Goal: Task Accomplishment & Management: Use online tool/utility

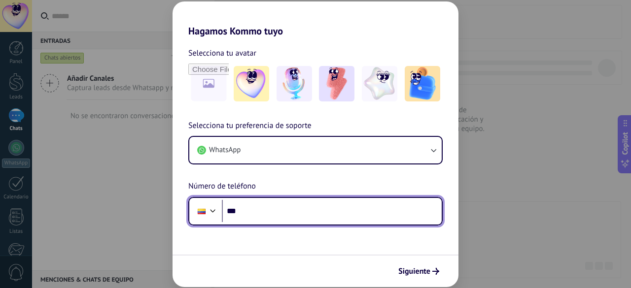
click at [268, 217] on input "***" at bounding box center [332, 211] width 220 height 23
type input "**********"
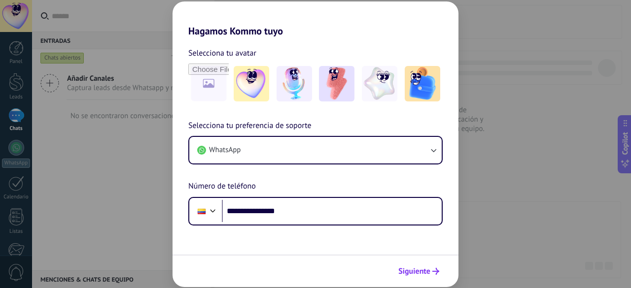
click at [421, 264] on button "Siguiente" at bounding box center [419, 271] width 50 height 17
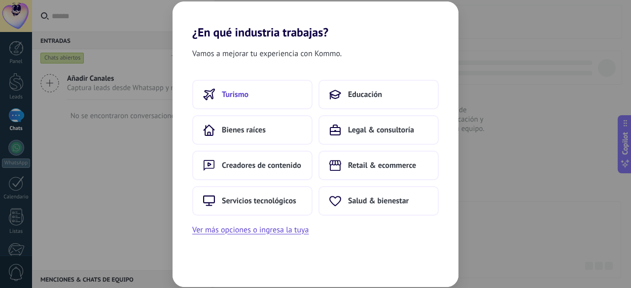
click at [254, 90] on button "Turismo" at bounding box center [252, 95] width 120 height 30
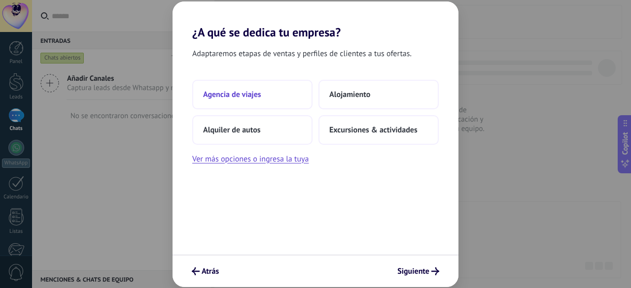
click at [276, 96] on button "Agencia de viajes" at bounding box center [252, 95] width 120 height 30
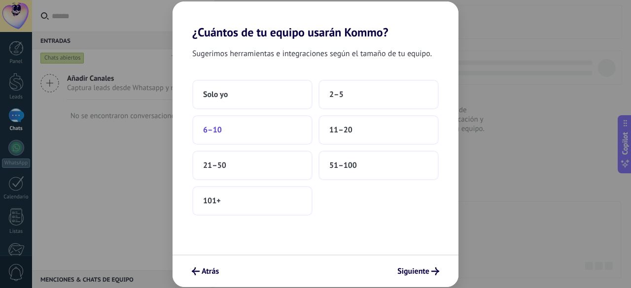
click at [295, 128] on button "6–10" at bounding box center [252, 130] width 120 height 30
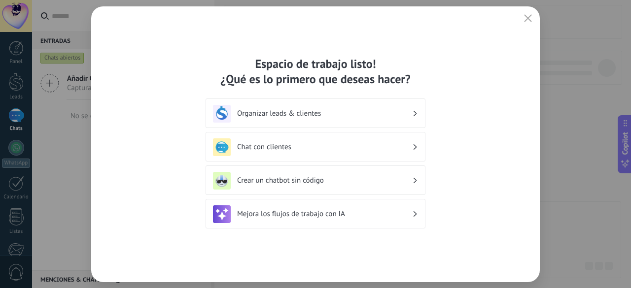
click at [313, 187] on div "Crear un chatbot sin código" at bounding box center [315, 181] width 205 height 18
click at [314, 196] on div "Espacio de trabajo listo! ¿Qué es lo primero que deseas hacer? Organizar leads …" at bounding box center [316, 144] width 220 height 176
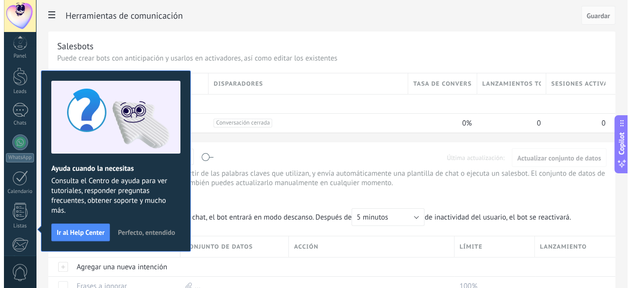
scroll to position [121, 0]
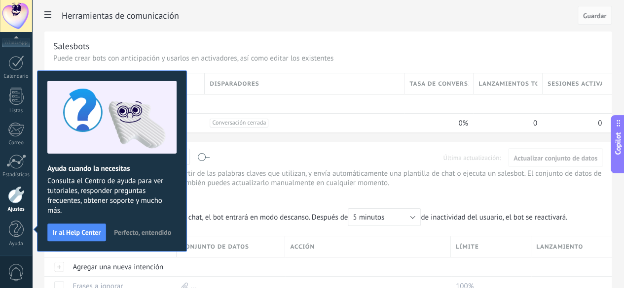
click at [133, 234] on span "Perfecto, entendido" at bounding box center [142, 232] width 57 height 7
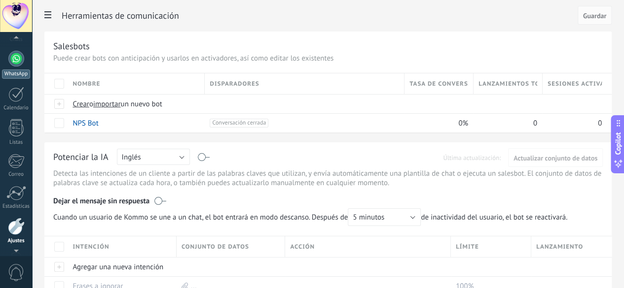
scroll to position [85, 0]
click at [18, 74] on div "WhatsApp" at bounding box center [16, 77] width 28 height 9
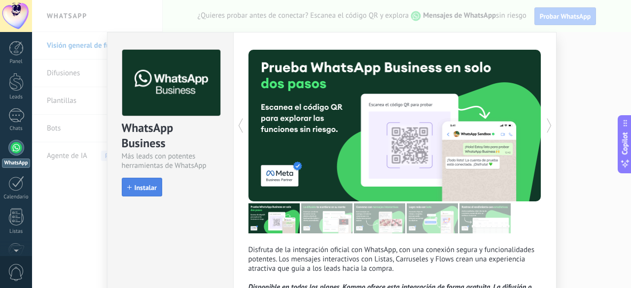
click at [146, 181] on button "Instalar" at bounding box center [142, 187] width 40 height 19
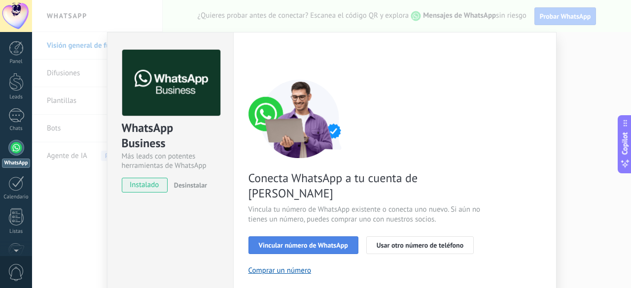
click at [332, 242] on span "Vincular número de WhatsApp" at bounding box center [303, 245] width 89 height 7
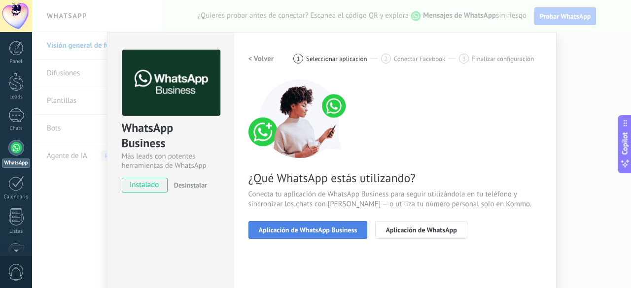
click at [346, 230] on span "Aplicación de WhatsApp Business" at bounding box center [308, 230] width 99 height 7
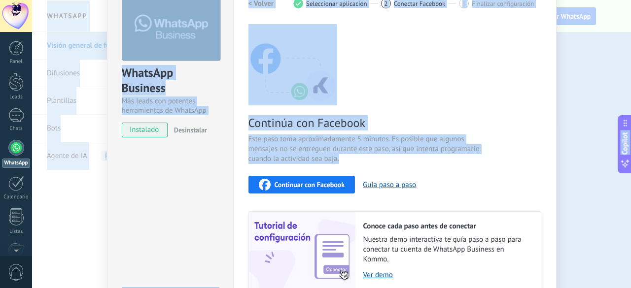
scroll to position [137, 0]
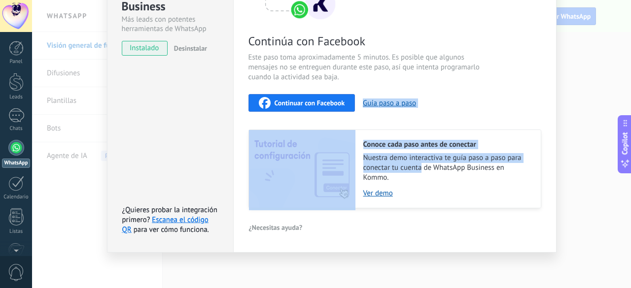
drag, startPoint x: 410, startPoint y: 214, endPoint x: 421, endPoint y: 162, distance: 52.9
click at [421, 162] on div "Continúa con Facebook Este paso toma aproximadamente 5 minutos. Es posible que …" at bounding box center [394, 75] width 293 height 266
click at [452, 107] on div "Continuar con Facebook Guía paso a paso" at bounding box center [394, 103] width 293 height 18
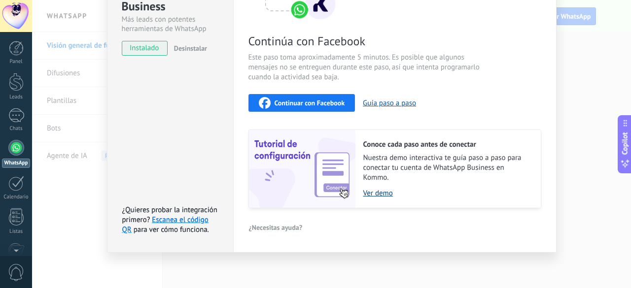
click at [383, 189] on link "Ver demo" at bounding box center [447, 193] width 168 height 9
